Goal: Navigation & Orientation: Find specific page/section

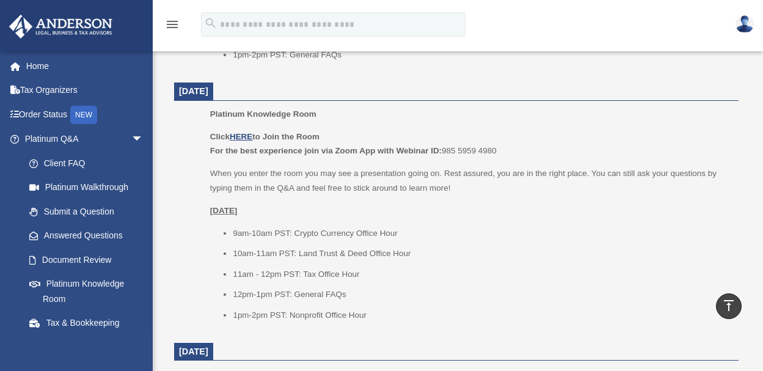
scroll to position [748, 0]
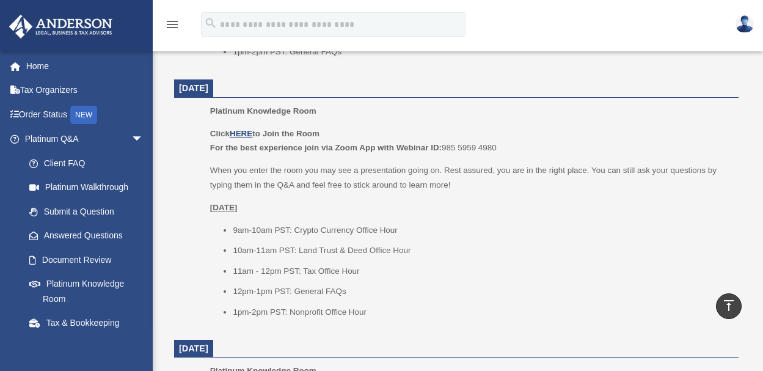
click at [247, 123] on div "Platinum Knowledge Room Click HERE to Join the Room For the best experience joi…" at bounding box center [470, 216] width 520 height 224
click at [243, 129] on u "HERE" at bounding box center [241, 133] width 23 height 9
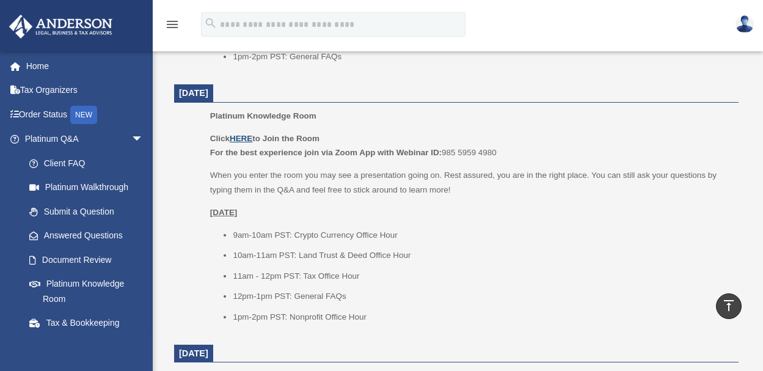
scroll to position [762, 0]
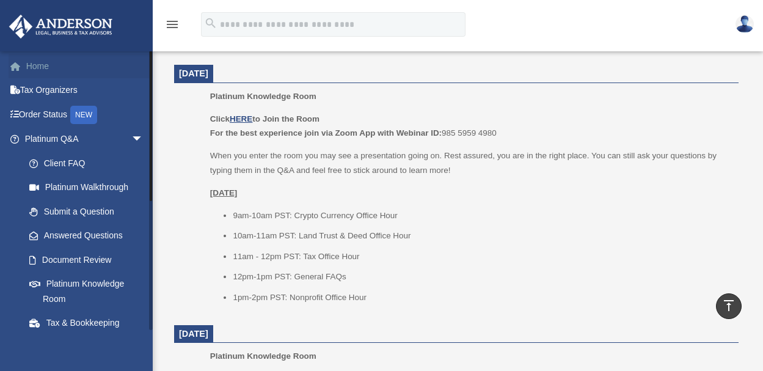
click at [39, 64] on link "Home" at bounding box center [85, 66] width 153 height 24
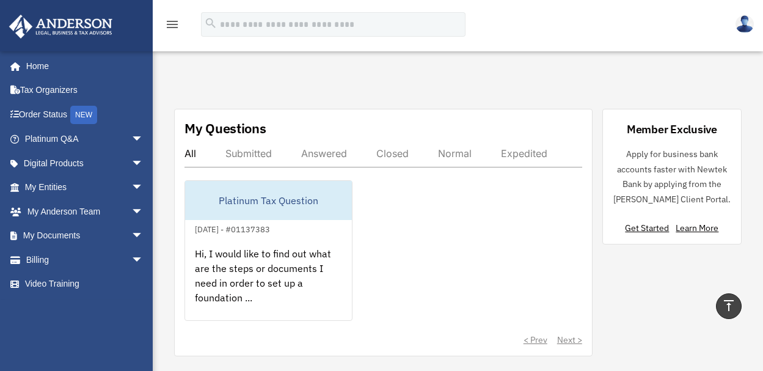
scroll to position [625, 0]
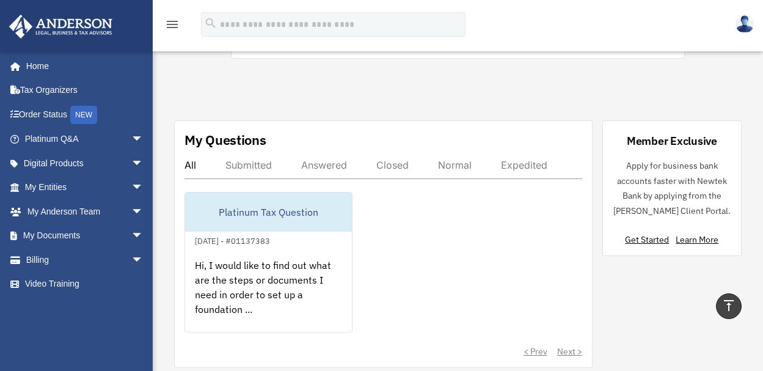
click at [328, 164] on div "Answered" at bounding box center [324, 165] width 46 height 12
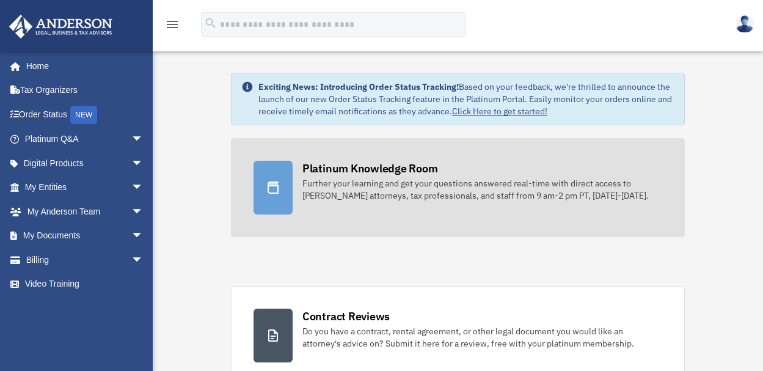
scroll to position [0, 0]
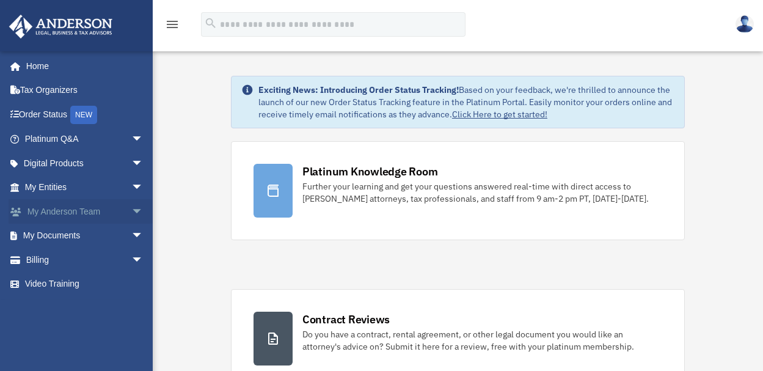
click at [131, 208] on span "arrow_drop_down" at bounding box center [143, 211] width 24 height 25
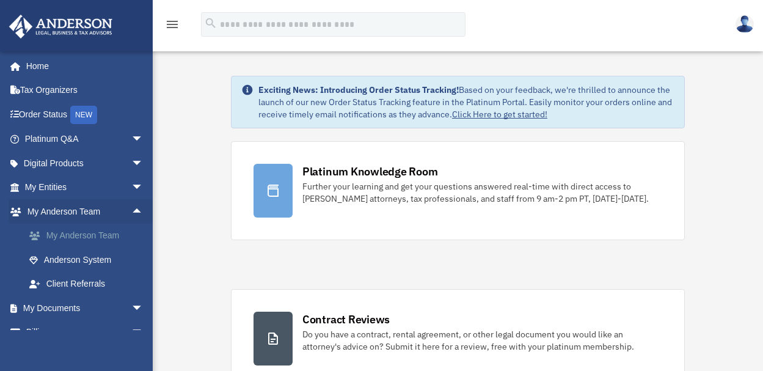
click at [105, 232] on link "My Anderson Team" at bounding box center [89, 236] width 145 height 24
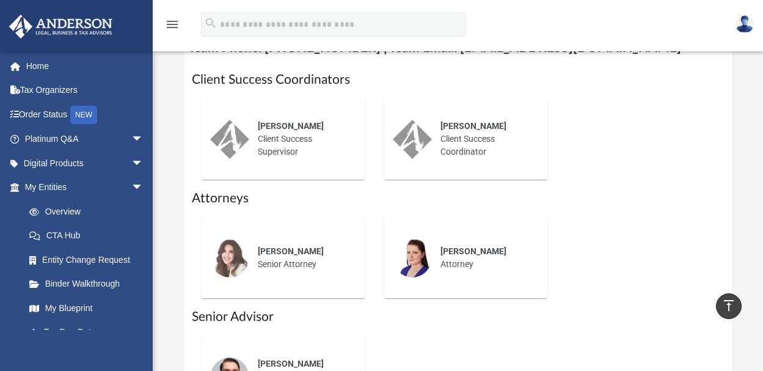
scroll to position [502, 0]
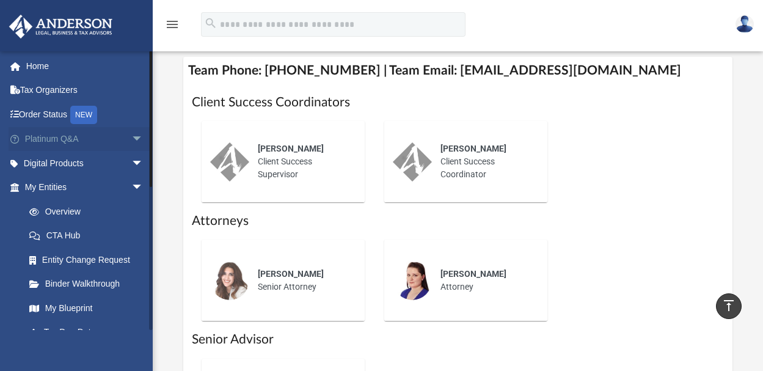
click at [57, 135] on link "Platinum Q&A arrow_drop_down" at bounding box center [85, 139] width 153 height 24
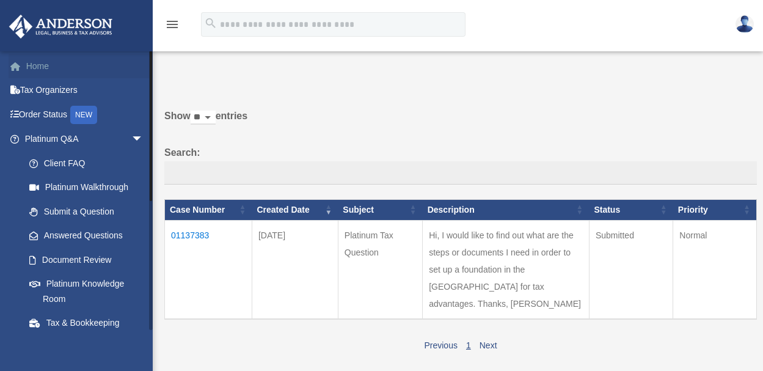
click at [36, 63] on link "Home" at bounding box center [85, 66] width 153 height 24
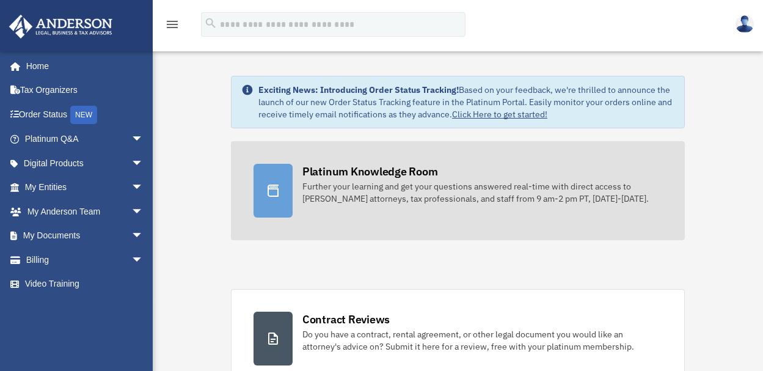
click at [271, 187] on icon at bounding box center [273, 191] width 11 height 12
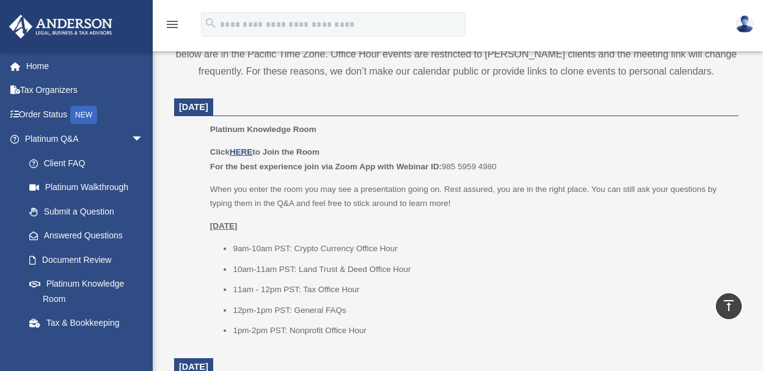
scroll to position [463, 0]
click at [243, 145] on p "Click HERE to Join the Room For the best experience join via Zoom App with Webi…" at bounding box center [470, 159] width 520 height 29
click at [244, 151] on u "HERE" at bounding box center [241, 151] width 23 height 9
